Goal: Use online tool/utility: Utilize a website feature to perform a specific function

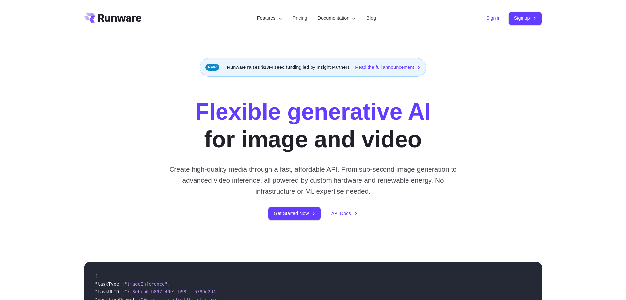
click at [491, 20] on link "Sign in" at bounding box center [494, 18] width 14 height 8
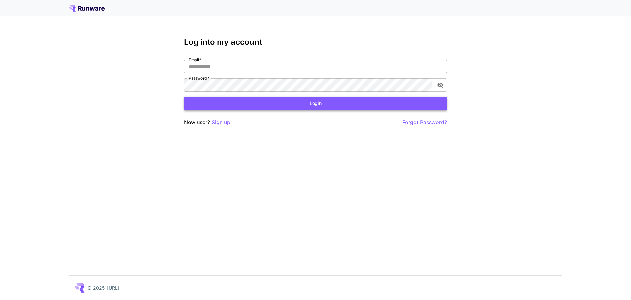
type input "**********"
click at [353, 103] on button "Login" at bounding box center [315, 103] width 263 height 13
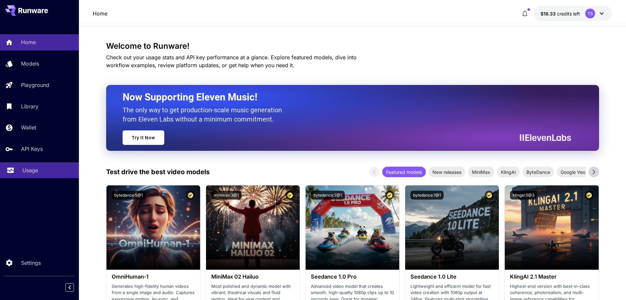
click at [43, 168] on div "Usage" at bounding box center [47, 170] width 51 height 8
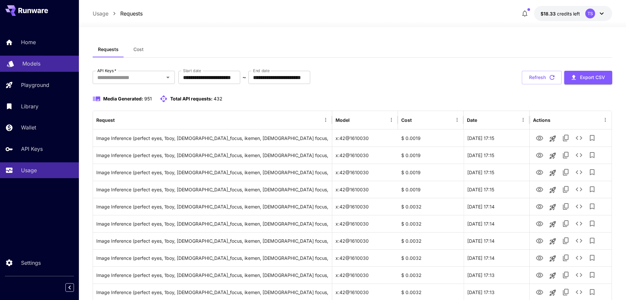
click at [62, 59] on link "Models" at bounding box center [39, 64] width 79 height 16
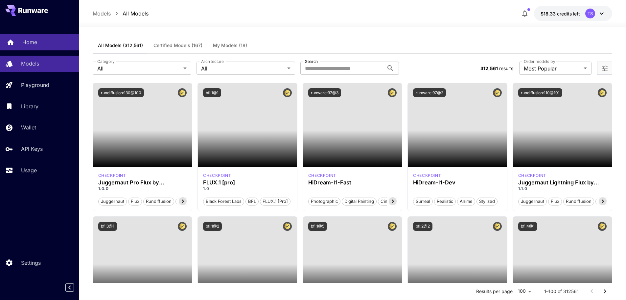
click at [58, 44] on div "Home" at bounding box center [47, 42] width 51 height 8
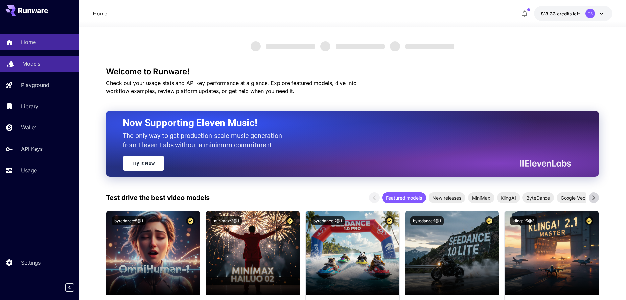
click at [53, 65] on div "Models" at bounding box center [47, 64] width 51 height 8
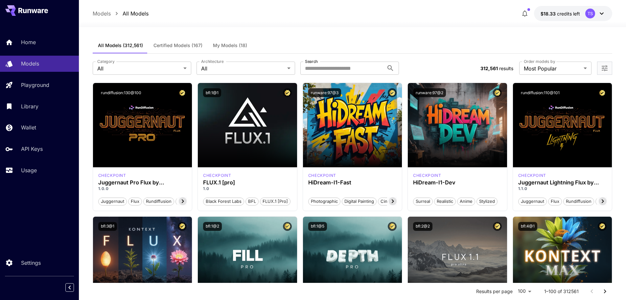
click at [243, 44] on span "My Models (18)" at bounding box center [230, 45] width 34 height 6
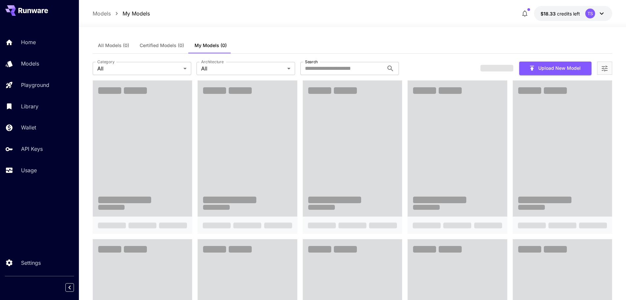
click at [286, 50] on div "All Models (0) Certified Models (0) My Models (0)" at bounding box center [353, 45] width 520 height 16
click at [285, 45] on div "All Models (0) Certified Models (0) My Models (0)" at bounding box center [353, 45] width 520 height 16
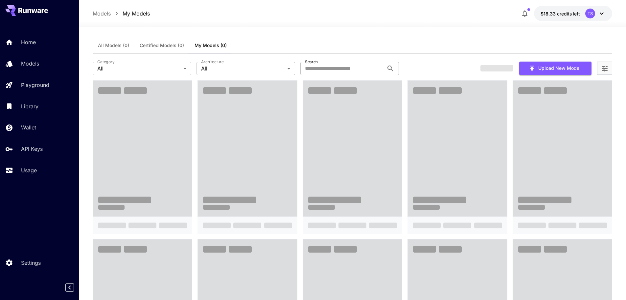
click at [285, 45] on div "All Models (0) Certified Models (0) My Models (0)" at bounding box center [353, 45] width 520 height 16
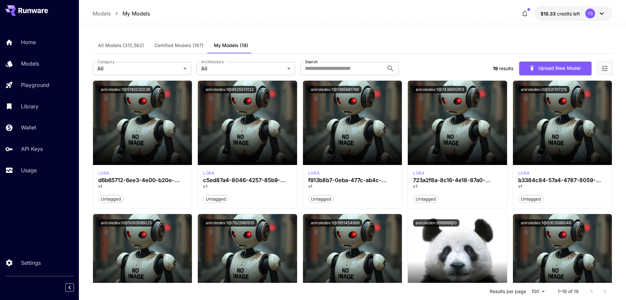
scroll to position [340, 0]
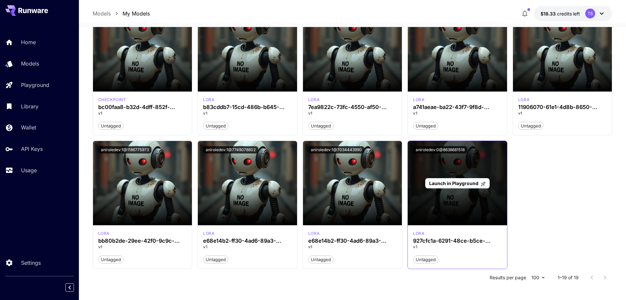
click at [453, 183] on span "Launch in Playground" at bounding box center [453, 183] width 49 height 6
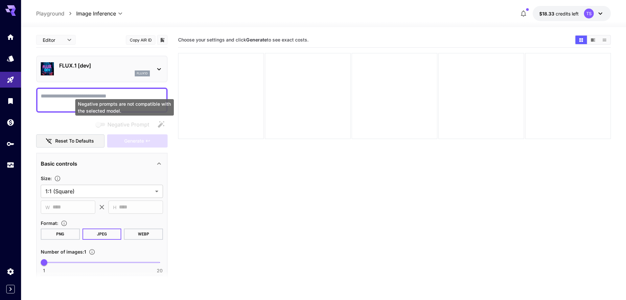
click at [120, 102] on div "Negative prompts are not compatible with the selected model." at bounding box center [124, 107] width 99 height 16
click at [116, 94] on textarea "Negative Prompt" at bounding box center [102, 100] width 122 height 16
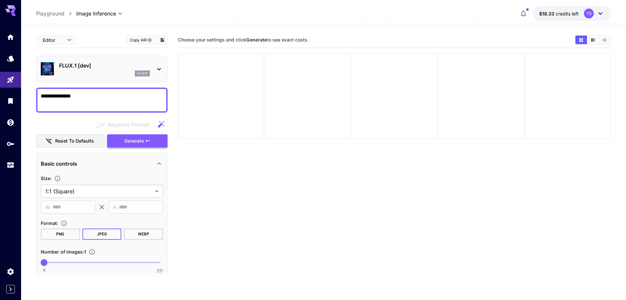
type textarea "**********"
click at [138, 147] on button "Generate" at bounding box center [137, 140] width 60 height 13
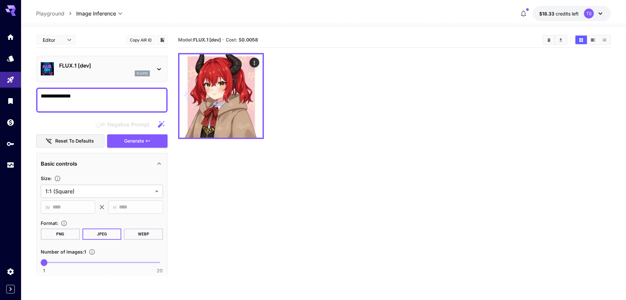
click at [286, 154] on section "Model: FLUX.1 [dev] · Cost: $ 0.0058" at bounding box center [394, 182] width 433 height 300
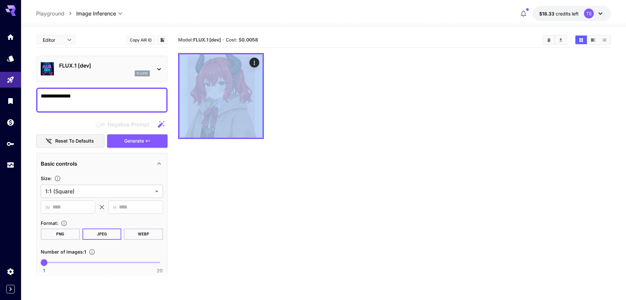
click at [286, 154] on section "Model: FLUX.1 [dev] · Cost: $ 0.0058" at bounding box center [394, 182] width 433 height 300
click at [352, 152] on section "Model: FLUX.1 [dev] · Cost: $ 0.0058" at bounding box center [394, 182] width 433 height 300
